Goal: Task Accomplishment & Management: Manage account settings

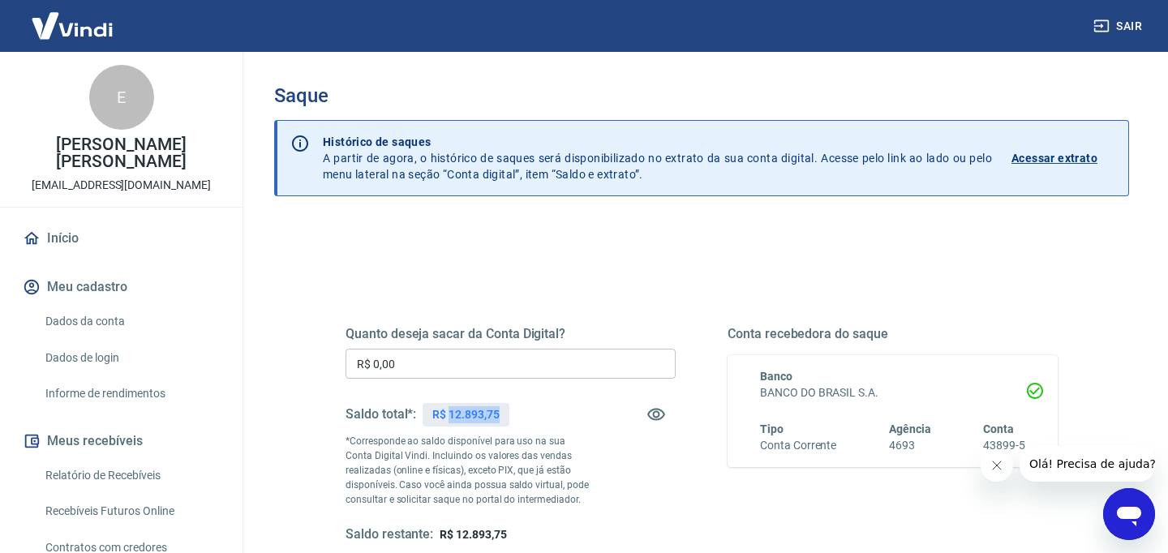
drag, startPoint x: 450, startPoint y: 415, endPoint x: 500, endPoint y: 407, distance: 50.0
click at [500, 407] on div "R$ 12.893,75" at bounding box center [466, 415] width 86 height 24
copy p "12.893,75"
